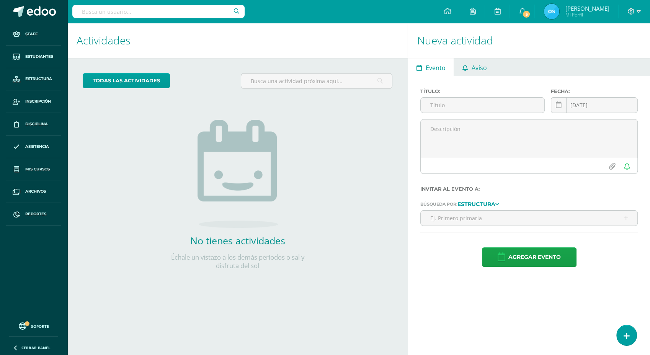
click at [472, 65] on span "Aviso" at bounding box center [479, 68] width 15 height 18
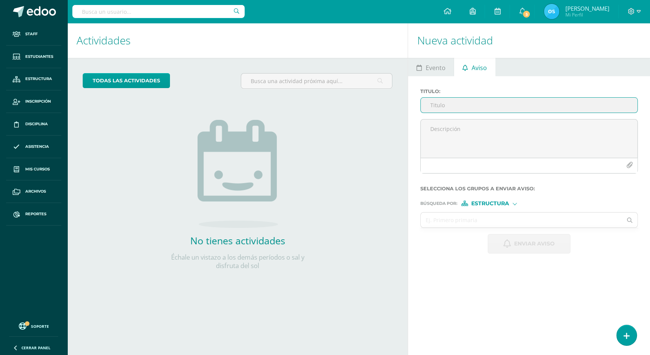
click at [481, 102] on input "Titulo :" at bounding box center [529, 105] width 217 height 15
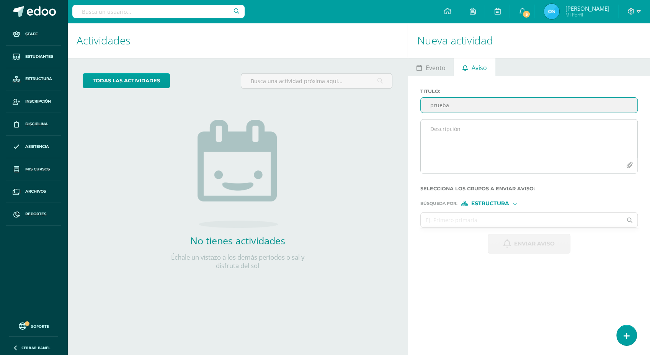
type input "prueba"
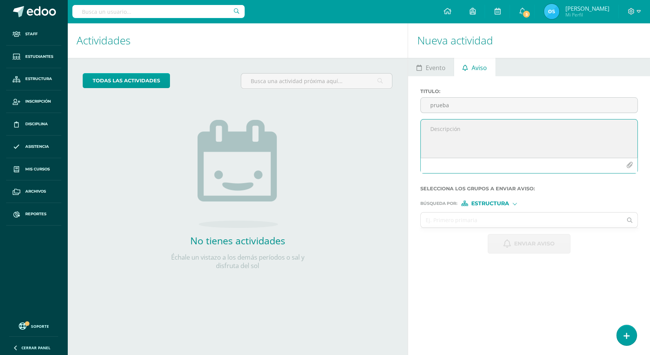
click at [517, 133] on textarea at bounding box center [529, 138] width 217 height 38
type textarea "prueba de envio"
click at [517, 203] on div "Estructura" at bounding box center [489, 203] width 57 height 5
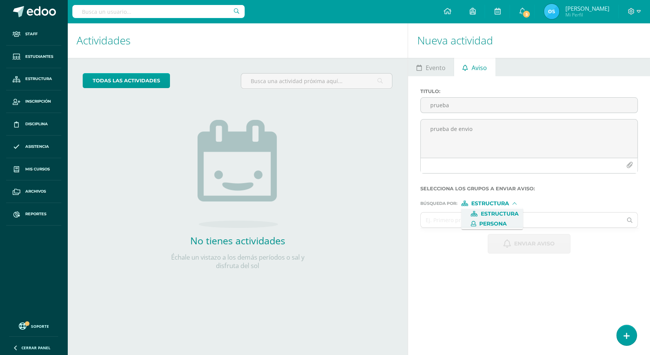
click at [502, 222] on span "Persona" at bounding box center [493, 224] width 28 height 4
click at [501, 222] on input "text" at bounding box center [521, 219] width 201 height 15
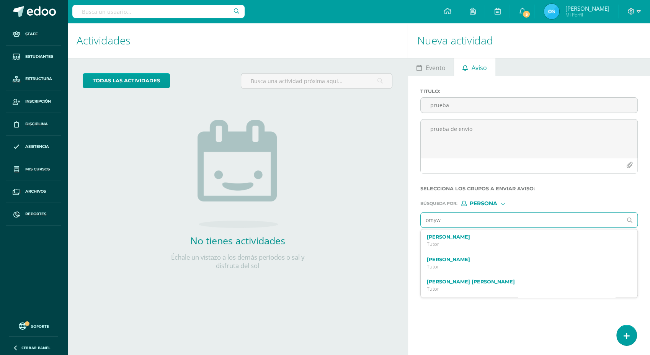
type input "omywa"
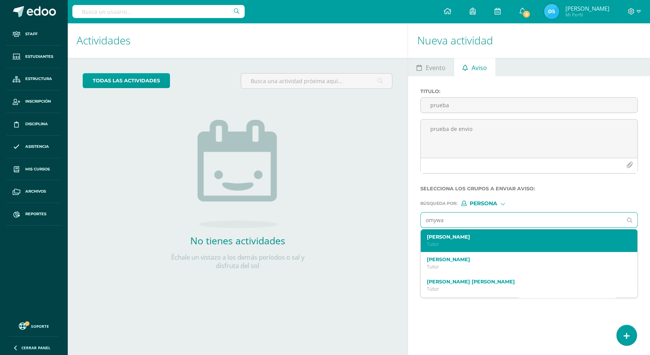
click at [474, 238] on label "[PERSON_NAME]" at bounding box center [525, 237] width 196 height 6
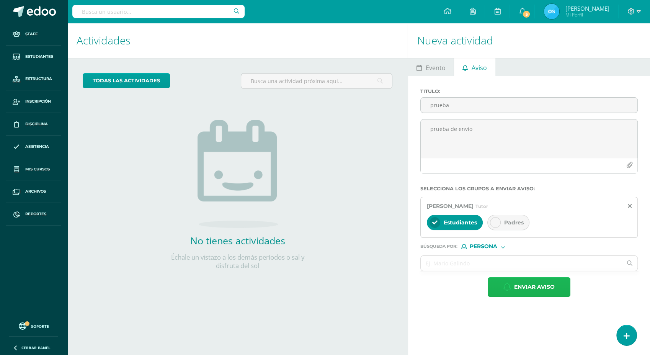
click at [537, 289] on span "Enviar aviso" at bounding box center [534, 286] width 41 height 19
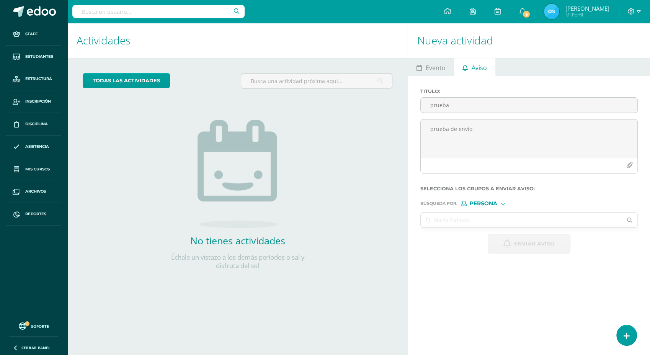
click at [483, 65] on span "Aviso" at bounding box center [479, 68] width 15 height 18
click at [502, 205] on div at bounding box center [502, 203] width 3 height 3
click at [502, 205] on div at bounding box center [502, 204] width 4 height 4
click at [501, 220] on input "text" at bounding box center [521, 219] width 201 height 15
type input "omywa"
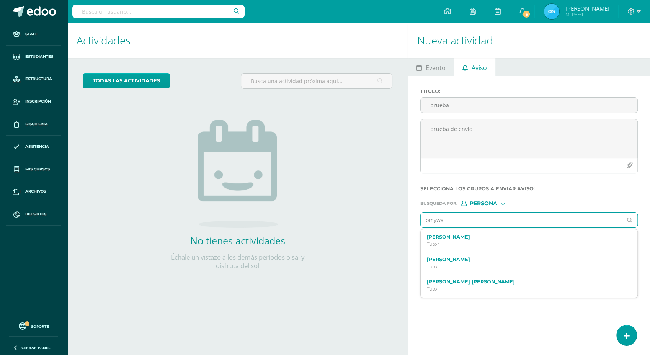
click at [481, 238] on label "[PERSON_NAME]" at bounding box center [525, 237] width 196 height 6
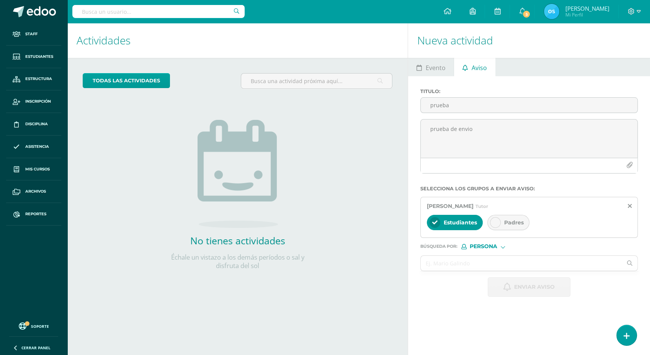
click at [507, 219] on div "Padres" at bounding box center [508, 222] width 42 height 15
click at [447, 223] on span "Estudiantes" at bounding box center [460, 222] width 33 height 7
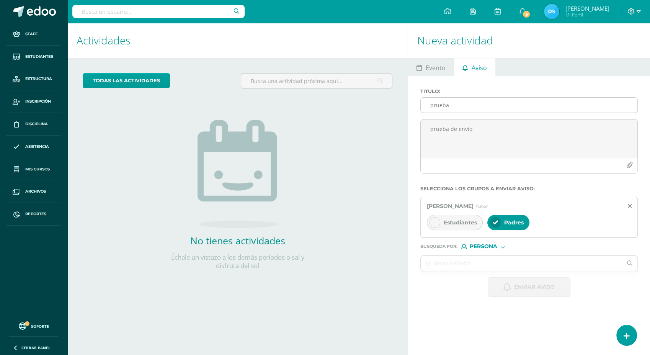
click at [461, 101] on input "prueba" at bounding box center [529, 105] width 217 height 15
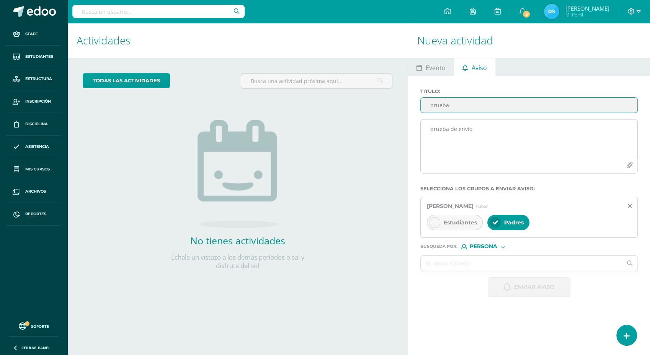
type input "prueba"
click at [460, 137] on textarea "prueba de envio" at bounding box center [529, 138] width 217 height 38
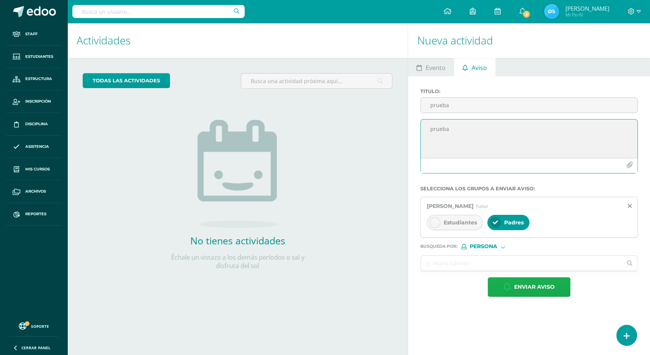
type textarea "prueba"
click at [530, 289] on span "Enviar aviso" at bounding box center [534, 286] width 41 height 19
